Goal: Find specific page/section: Find specific page/section

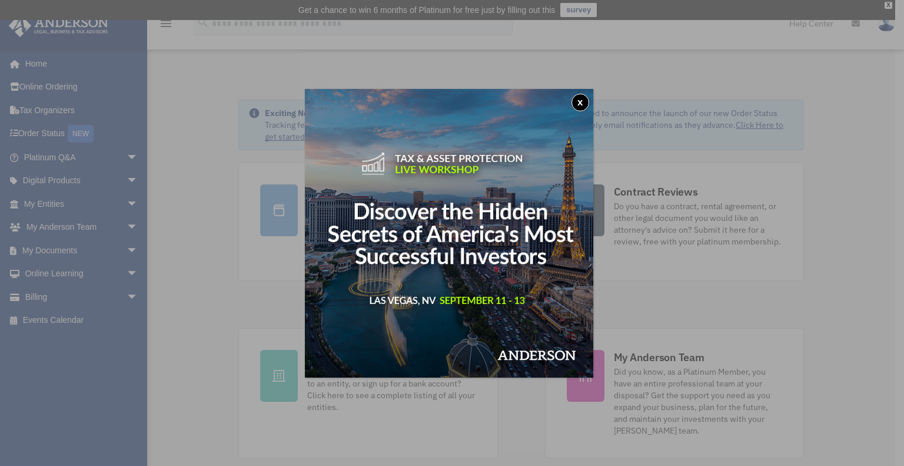
drag, startPoint x: 585, startPoint y: 100, endPoint x: 381, endPoint y: 137, distance: 207.7
click at [584, 100] on button "x" at bounding box center [581, 103] width 18 height 18
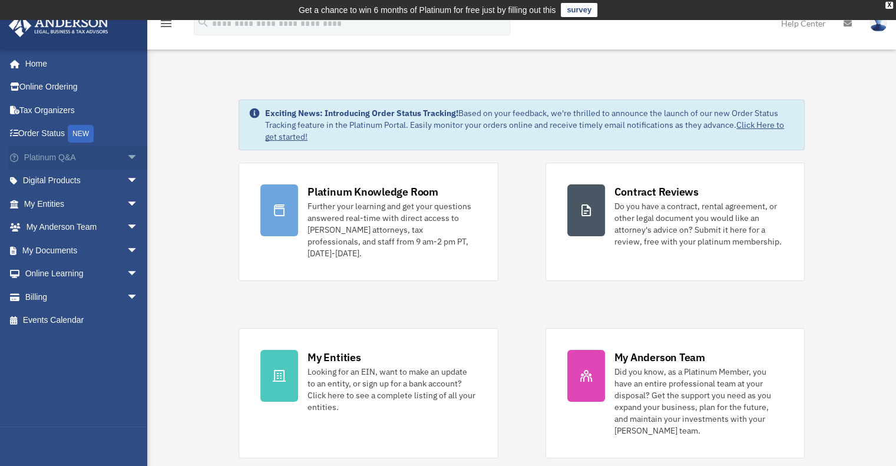
click at [127, 158] on span "arrow_drop_down" at bounding box center [139, 157] width 24 height 24
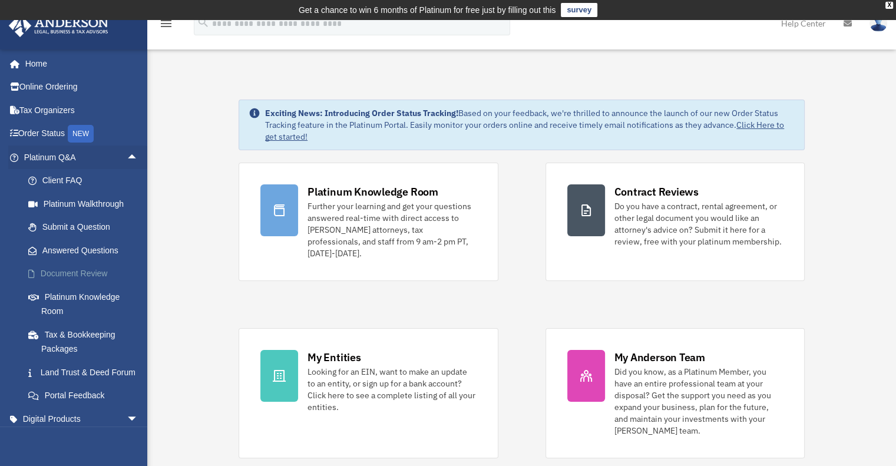
click at [82, 270] on link "Document Review" at bounding box center [86, 274] width 140 height 24
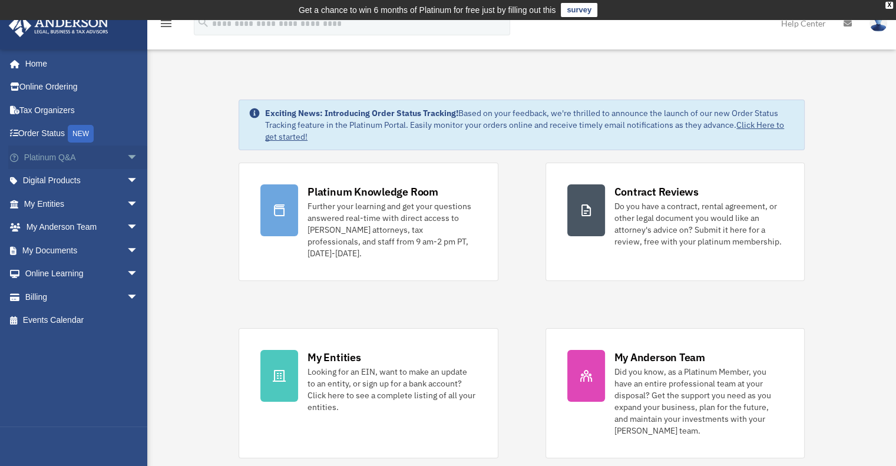
click at [127, 157] on span "arrow_drop_down" at bounding box center [139, 157] width 24 height 24
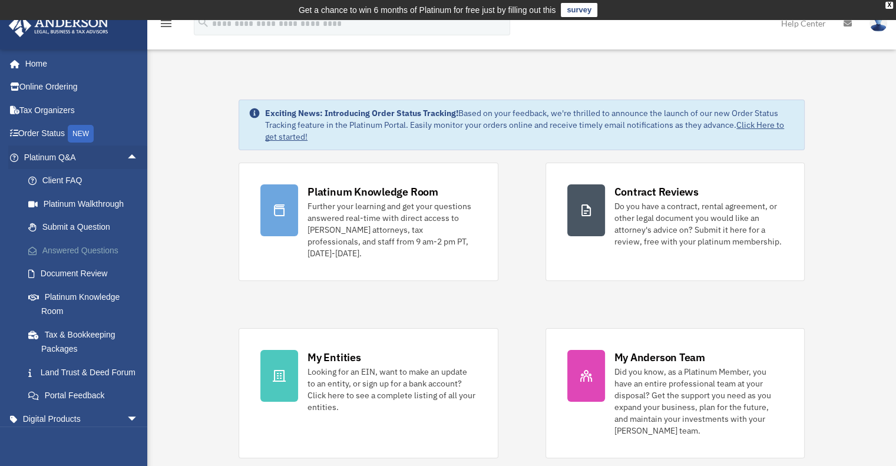
click at [92, 246] on link "Answered Questions" at bounding box center [86, 250] width 140 height 24
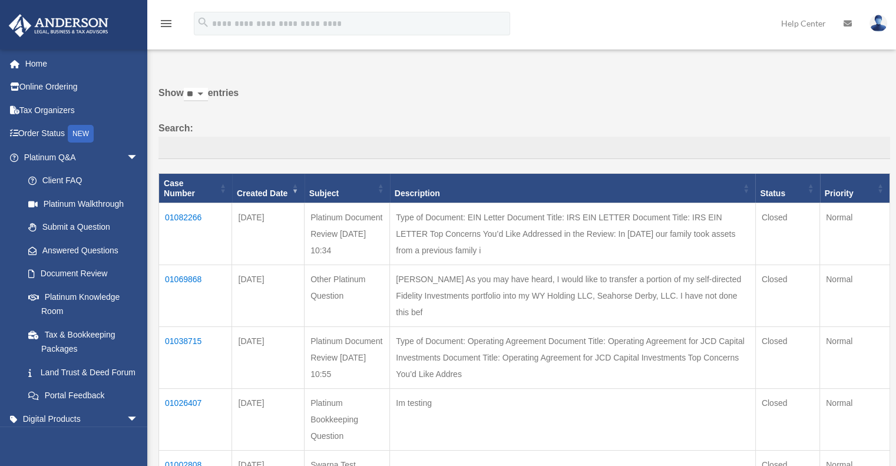
scroll to position [59, 0]
